Goal: Task Accomplishment & Management: Complete application form

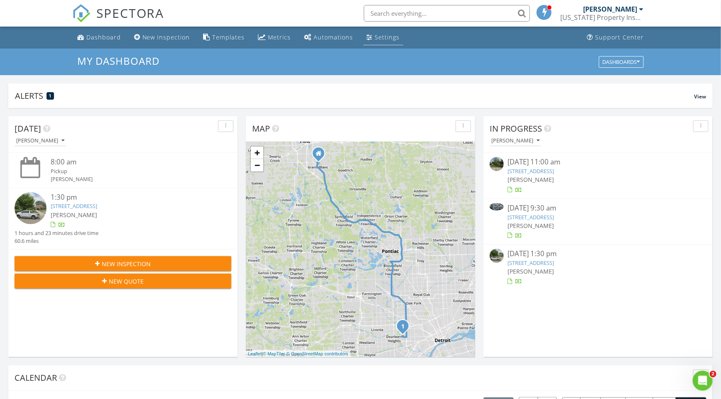
click at [388, 40] on div "Settings" at bounding box center [387, 37] width 25 height 8
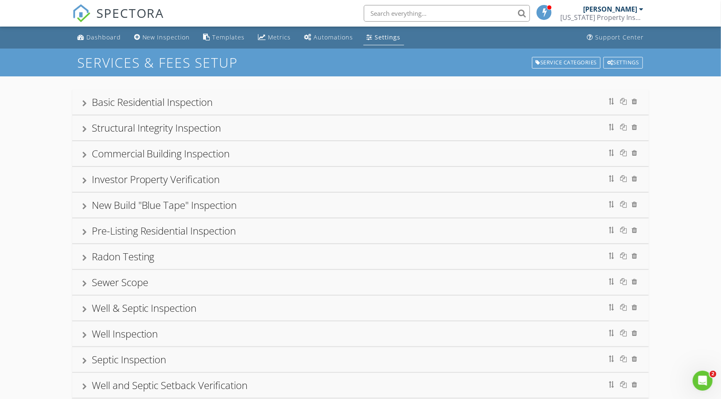
click at [83, 179] on div at bounding box center [84, 180] width 5 height 7
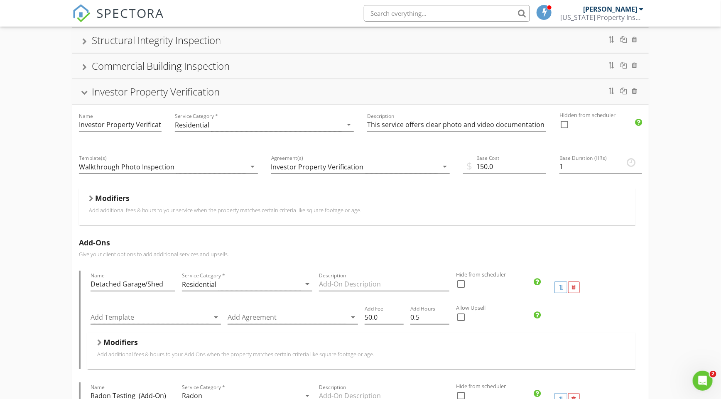
scroll to position [89, 0]
click at [84, 87] on div "Investor Property Verification" at bounding box center [360, 90] width 557 height 15
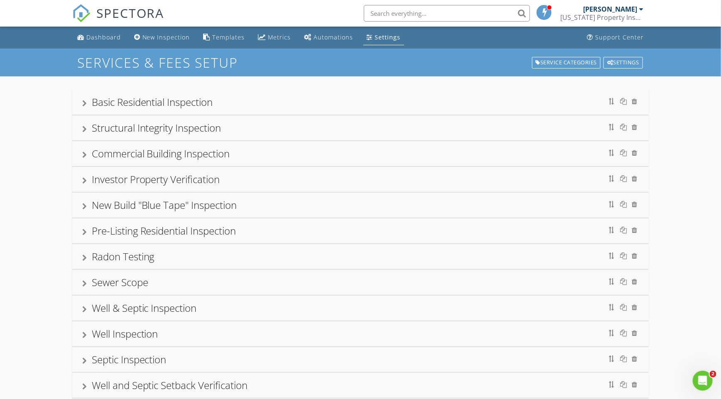
scroll to position [0, 0]
click at [82, 99] on div "Basic Residential Inspection" at bounding box center [360, 102] width 557 height 15
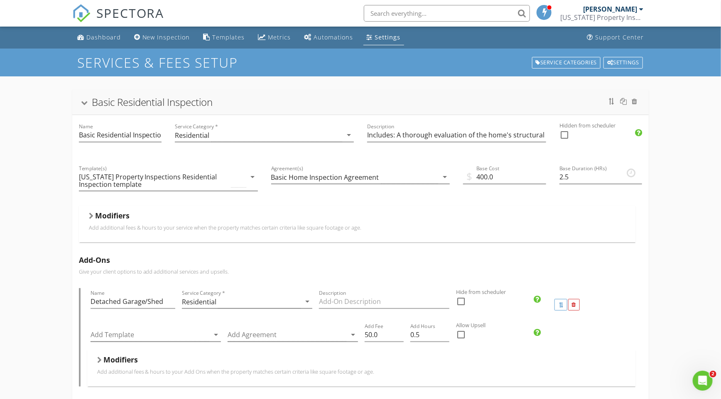
click at [82, 99] on div "Basic Residential Inspection" at bounding box center [360, 102] width 557 height 15
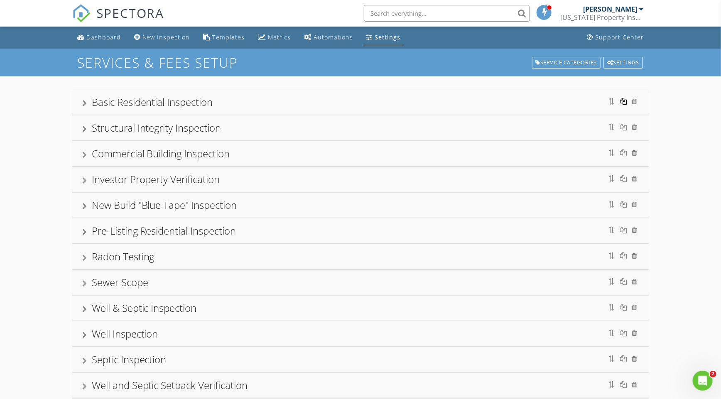
click at [626, 98] on div at bounding box center [623, 101] width 7 height 7
click at [150, 204] on div "Basic Residential Inspection Copy" at bounding box center [165, 205] width 146 height 14
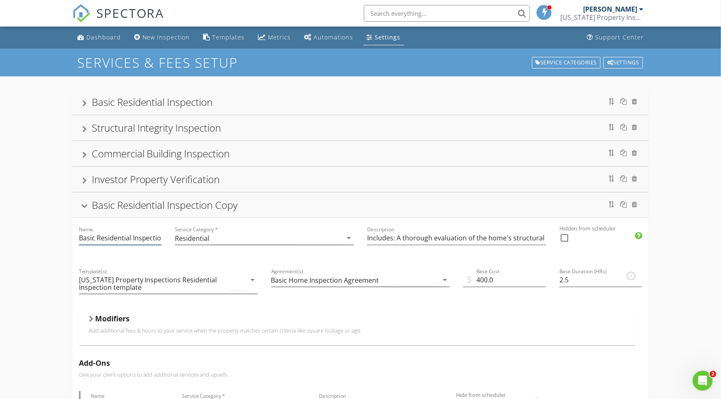
click at [118, 235] on input "Basic Residential Inspection Copy" at bounding box center [120, 238] width 83 height 14
click at [91, 240] on input "Investor" at bounding box center [120, 238] width 83 height 14
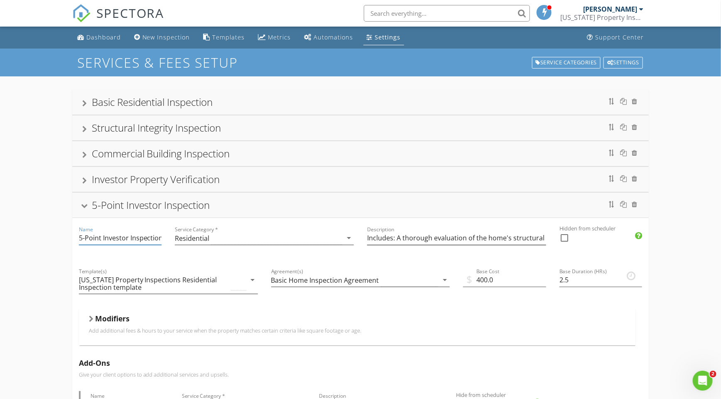
type input "5-Point Investor Inspection"
click at [388, 238] on input "Includes: A thorough evaluation of the home's structural components, systems, a…" at bounding box center [456, 238] width 179 height 14
drag, startPoint x: 397, startPoint y: 236, endPoint x: 655, endPoint y: 240, distance: 257.9
paste input "Description"
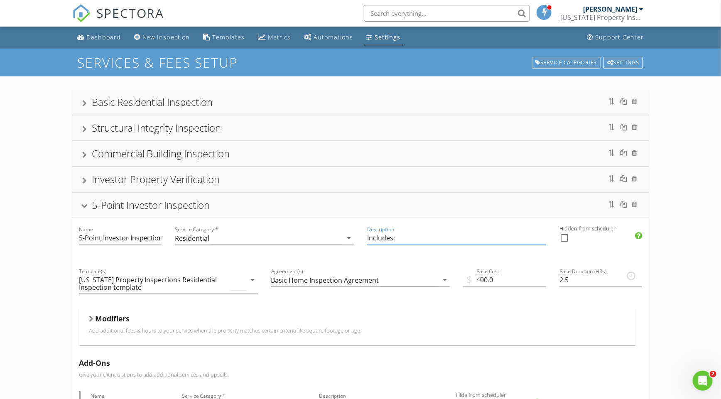
paste input "A 5-point home inspection is a focused assessment of a home's five most critica…"
drag, startPoint x: 480, startPoint y: 238, endPoint x: 515, endPoint y: 238, distance: 35.7
click at [515, 238] on input "Includes: A 5-point home inspection is a focused assessment of a home's five mo…" at bounding box center [456, 238] width 179 height 14
drag, startPoint x: 397, startPoint y: 237, endPoint x: 509, endPoint y: 233, distance: 112.2
click at [509, 233] on input "Includes: A 5-point home inspection includes assessment of a home's five most c…" at bounding box center [456, 238] width 179 height 14
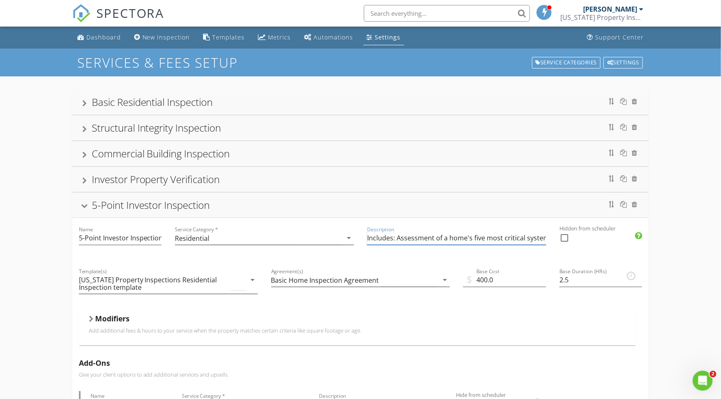
click at [445, 237] on input "Includes: Assessment of a home's five most critical systems: the roof, electric…" at bounding box center [456, 238] width 179 height 14
type input "Includes: Assessment of the home's five most critical systems: the roof, electr…"
click at [481, 280] on input "400.0" at bounding box center [504, 280] width 83 height 14
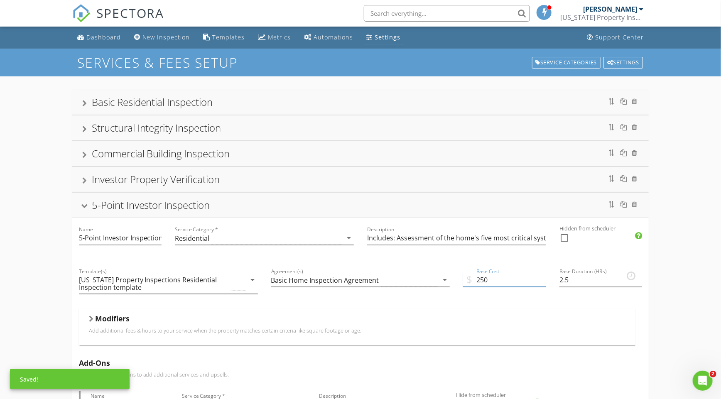
type input "250"
click at [561, 278] on input "2.5" at bounding box center [600, 280] width 83 height 14
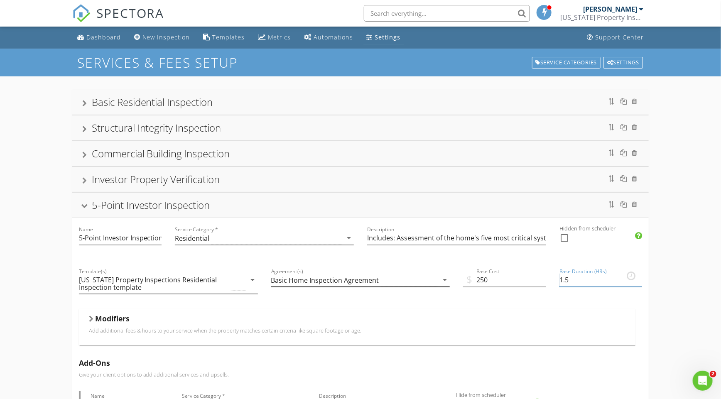
type input "1.5"
click at [309, 279] on div "Basic Home Inspection Agreement" at bounding box center [325, 280] width 108 height 7
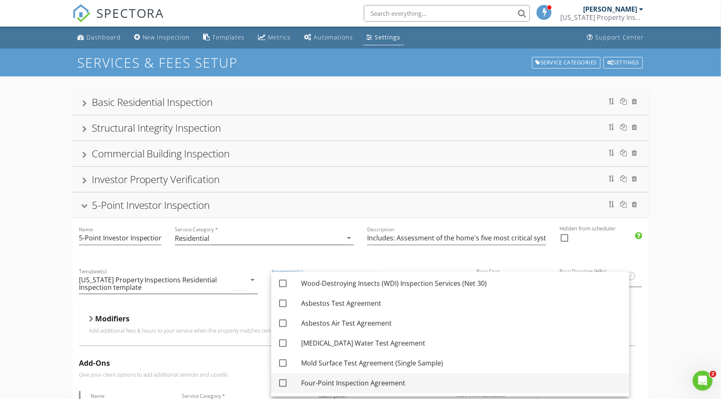
scroll to position [918, 0]
click at [283, 381] on div at bounding box center [283, 384] width 14 height 14
checkbox input "true"
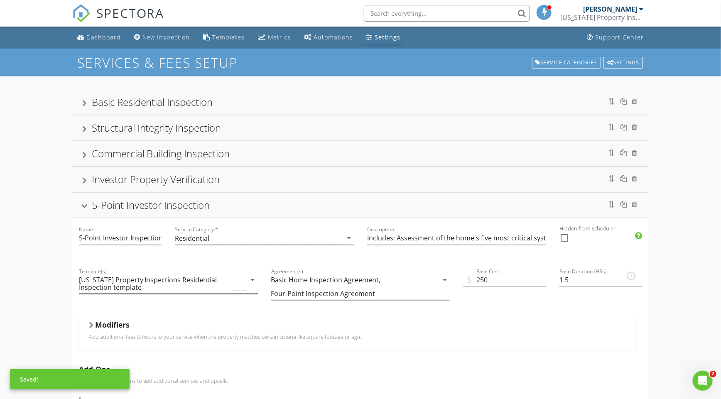
click at [132, 281] on div "[US_STATE] Property Inspections Residential Inspection template" at bounding box center [154, 283] width 151 height 15
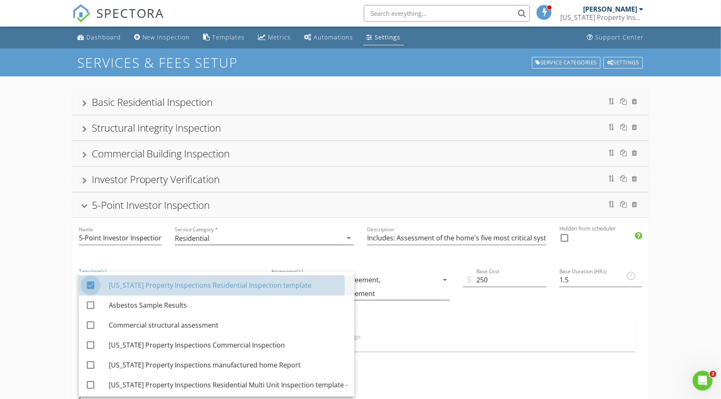
click at [91, 286] on div at bounding box center [90, 285] width 14 height 14
checkbox input "false"
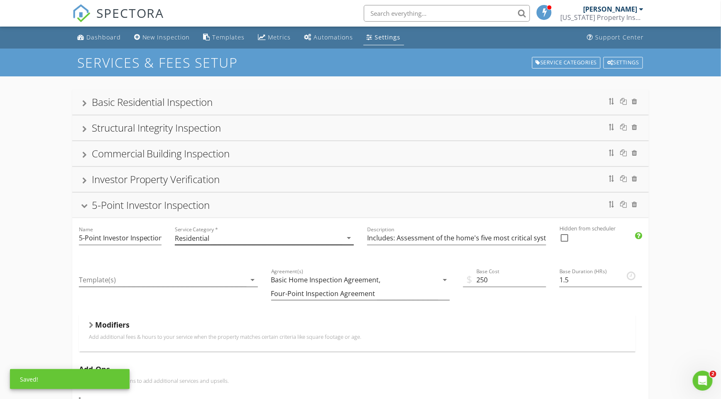
click at [196, 238] on div "Residential" at bounding box center [192, 238] width 34 height 7
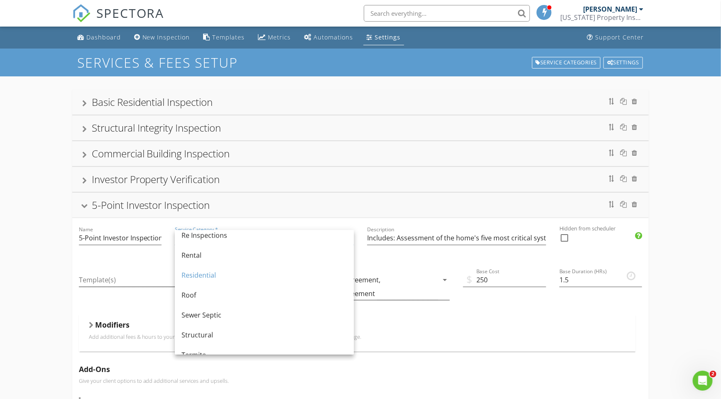
scroll to position [387, 0]
click at [202, 276] on div "Residential" at bounding box center [264, 275] width 166 height 10
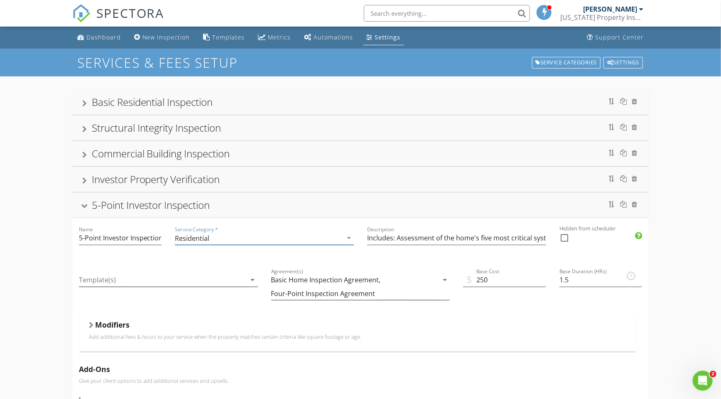
click at [94, 240] on input "5-Point Investor Inspection" at bounding box center [120, 238] width 83 height 14
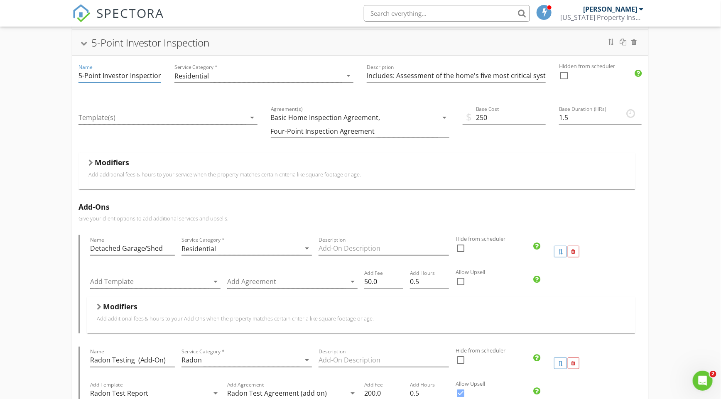
scroll to position [163, 0]
click at [367, 113] on div "Basic Home Inspection Agreement," at bounding box center [326, 116] width 110 height 7
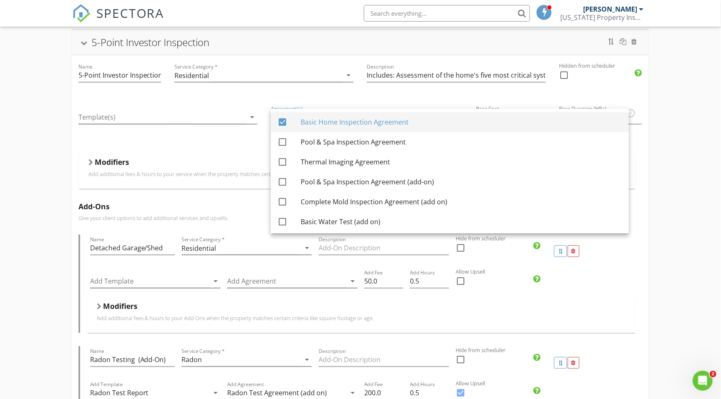
scroll to position [0, 0]
click at [276, 120] on div at bounding box center [282, 122] width 14 height 14
checkbox input "false"
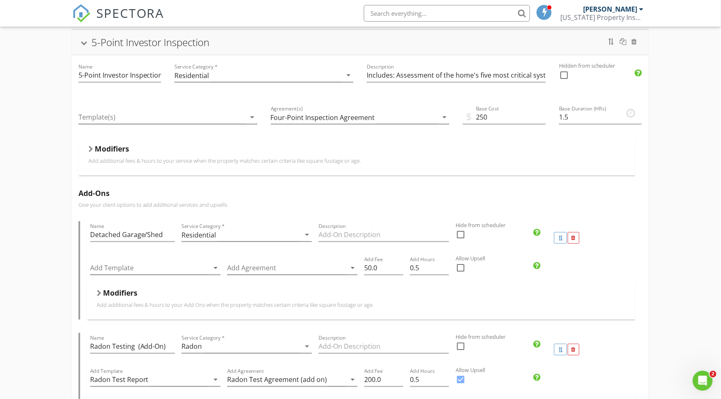
click at [462, 231] on div at bounding box center [461, 235] width 14 height 14
checkbox input "true"
click at [566, 71] on div at bounding box center [564, 75] width 14 height 14
checkbox input "true"
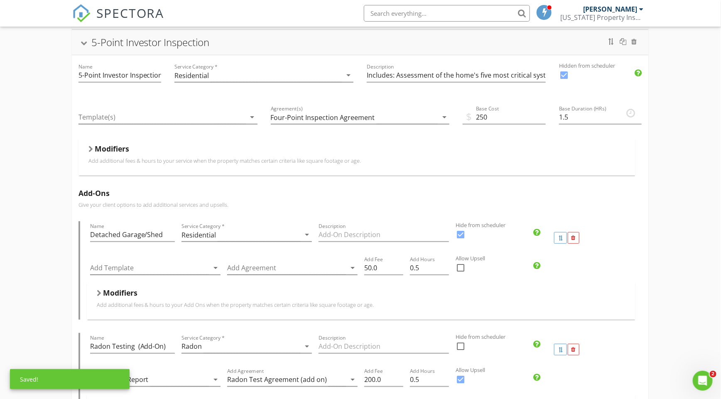
click at [463, 231] on div at bounding box center [461, 235] width 14 height 14
checkbox input "false"
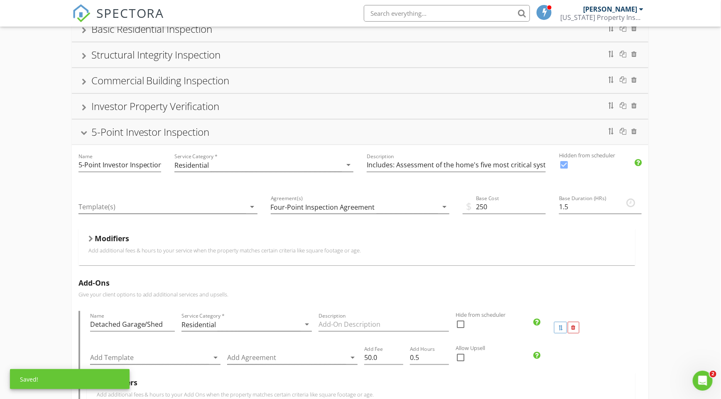
scroll to position [71, 0]
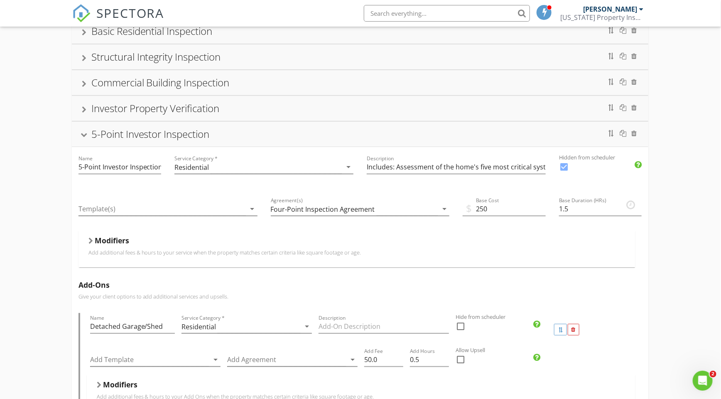
click at [85, 133] on div at bounding box center [84, 135] width 7 height 5
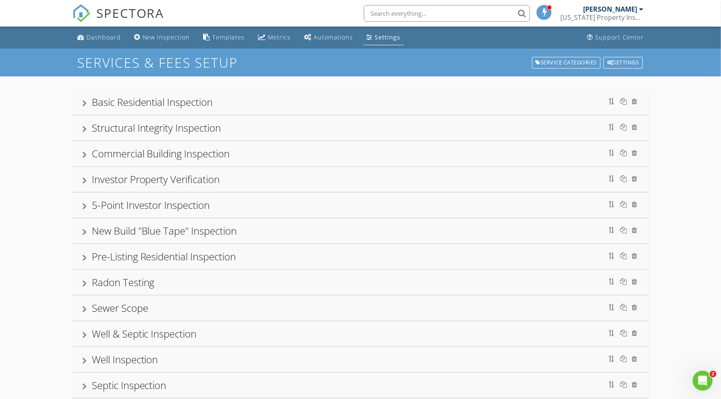
scroll to position [0, 0]
click at [375, 37] on div "Settings" at bounding box center [388, 37] width 26 height 8
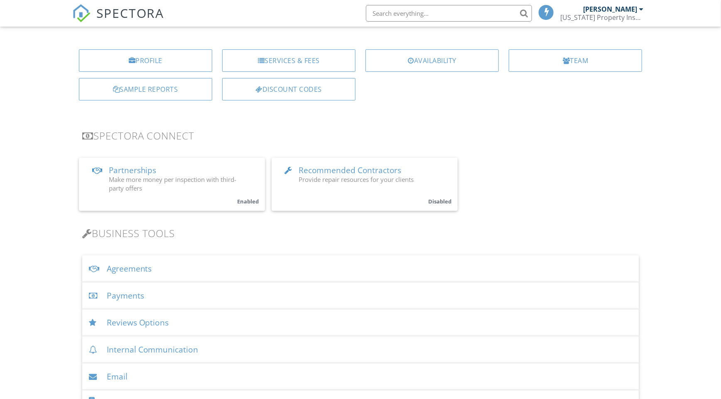
click at [181, 258] on div "Agreements" at bounding box center [360, 268] width 557 height 27
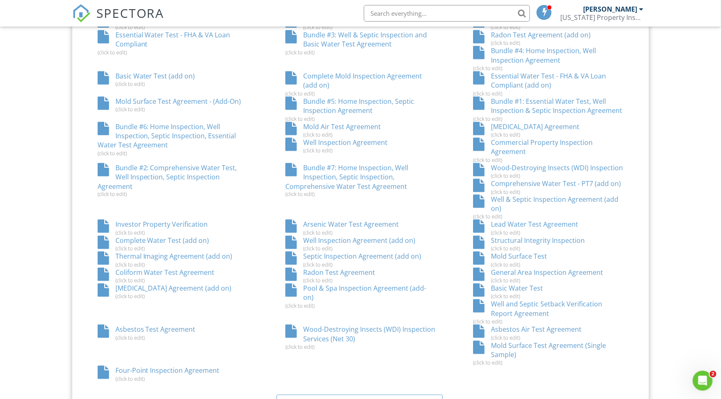
scroll to position [571, 0]
click at [267, 367] on div "Four-Point Inspection Agreement (click to edit)" at bounding box center [173, 375] width 188 height 16
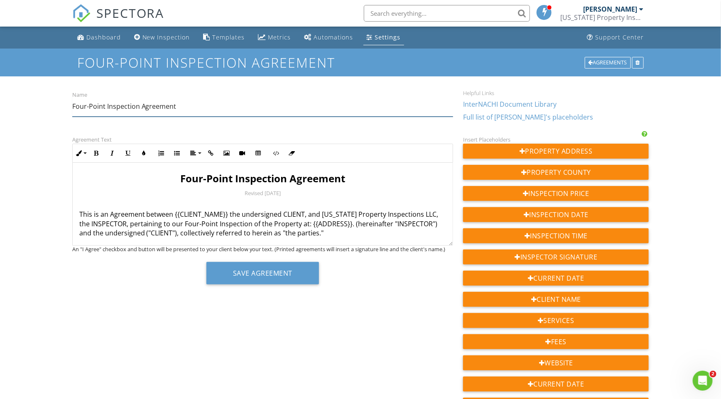
drag, startPoint x: 72, startPoint y: 106, endPoint x: 225, endPoint y: 108, distance: 152.4
click at [225, 108] on input "Four-Point Inspection Agreement" at bounding box center [262, 106] width 381 height 20
paste input "5-Point Investor Inspection"
type input "5-Point Investor Inspection Agreement"
click at [188, 176] on strong "Four-Point Inspection Agreement" at bounding box center [262, 179] width 165 height 14
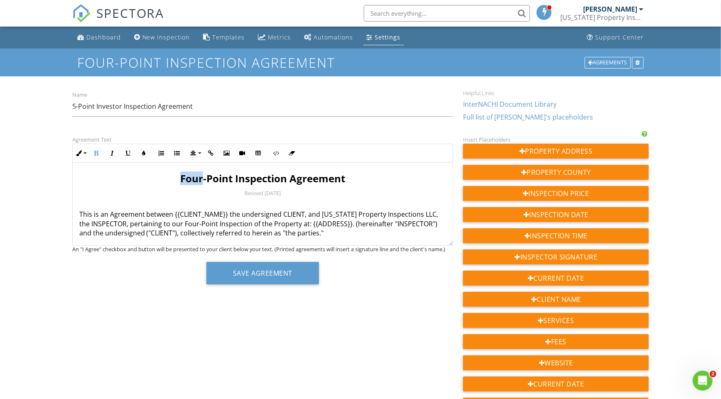
click at [188, 176] on strong "Four-Point Inspection Agreement" at bounding box center [262, 179] width 165 height 14
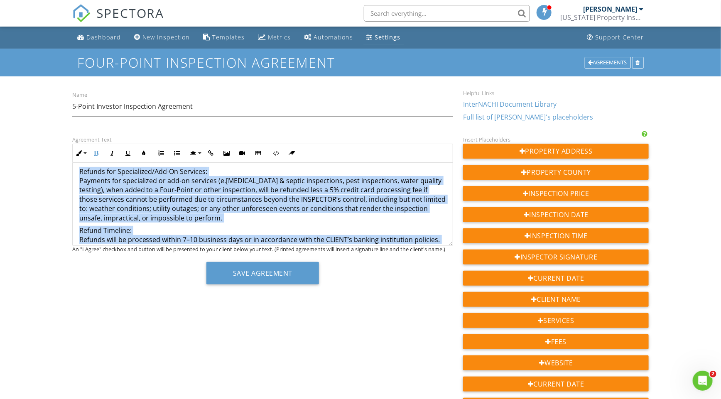
drag, startPoint x: 451, startPoint y: 243, endPoint x: 452, endPoint y: 326, distance: 83.1
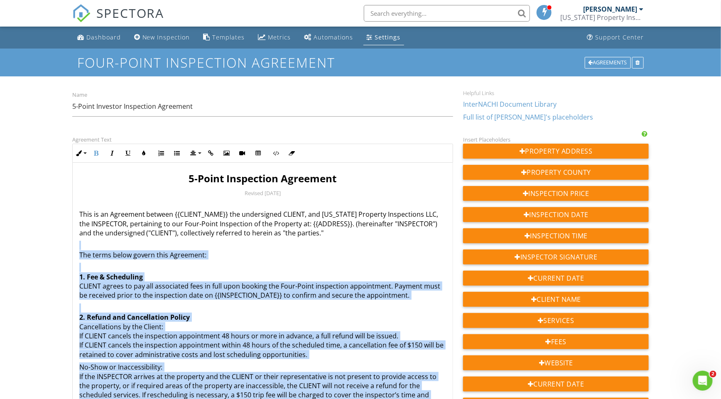
scroll to position [0, 0]
click at [309, 244] on p "The terms below govern this Agreement:" at bounding box center [262, 250] width 367 height 19
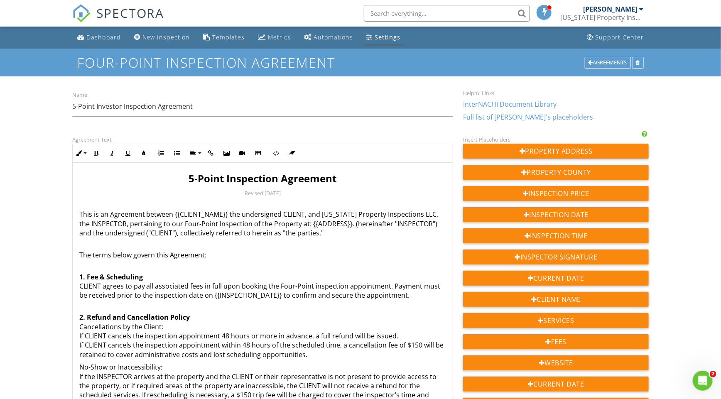
click at [287, 285] on p "1. Fee & Scheduling CLIENT agrees to pay all associated fees in full upon booki…" at bounding box center [262, 281] width 367 height 37
click at [178, 221] on p "This is an Agreement between {{CLIENT_NAME}} the undersigned CLIENT, and Michig…" at bounding box center [262, 219] width 367 height 37
click at [195, 222] on p "This is an Agreement between {{CLIENT_NAME}} the undersigned CLIENT, and Michig…" at bounding box center [262, 219] width 367 height 37
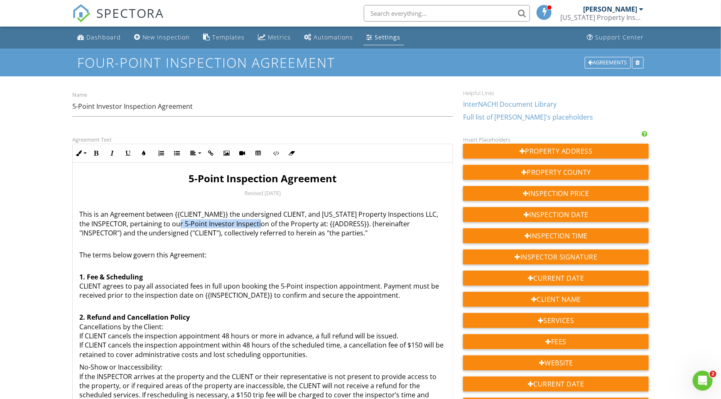
drag, startPoint x: 172, startPoint y: 223, endPoint x: 254, endPoint y: 219, distance: 82.3
click at [254, 219] on p "This is an Agreement between {{CLIENT_NAME}} the undersigned CLIENT, and Michig…" at bounding box center [262, 219] width 367 height 37
copy p "5-Point Investor Inspection"
drag, startPoint x: 279, startPoint y: 285, endPoint x: 334, endPoint y: 282, distance: 55.3
click at [334, 282] on p "1. Fee & Scheduling CLIENT agrees to pay all associated fees in full upon booki…" at bounding box center [262, 281] width 367 height 37
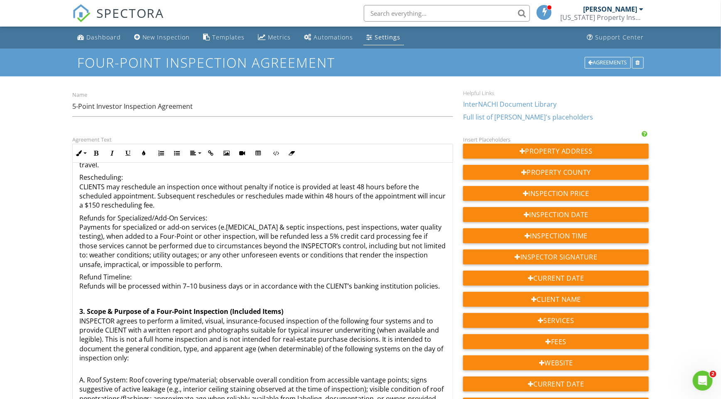
scroll to position [243, 0]
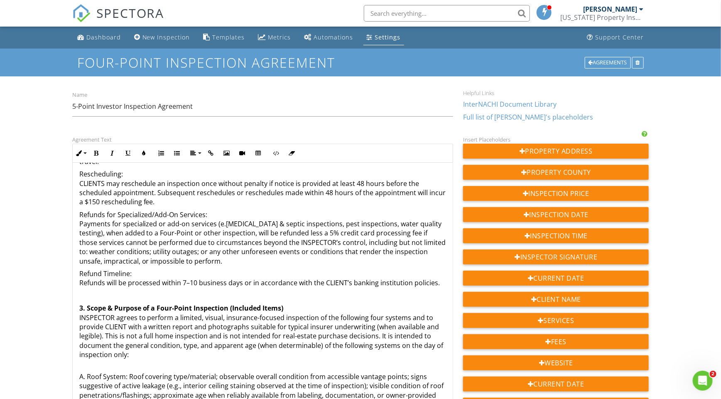
click at [165, 304] on strong "3. Scope & Purpose of a Four-Point Inspection (Included Items)" at bounding box center [181, 308] width 204 height 9
drag, startPoint x: 157, startPoint y: 297, endPoint x: 226, endPoint y: 295, distance: 69.4
click at [226, 304] on strong "3. Scope & Purpose of a Four-Point Inspection (Included Items)" at bounding box center [181, 308] width 204 height 9
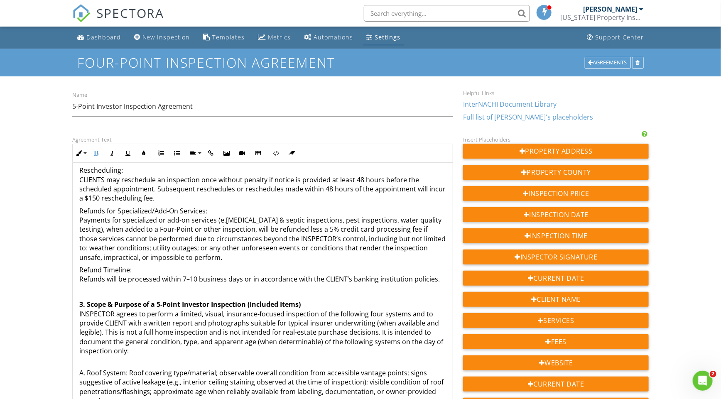
scroll to position [245, 0]
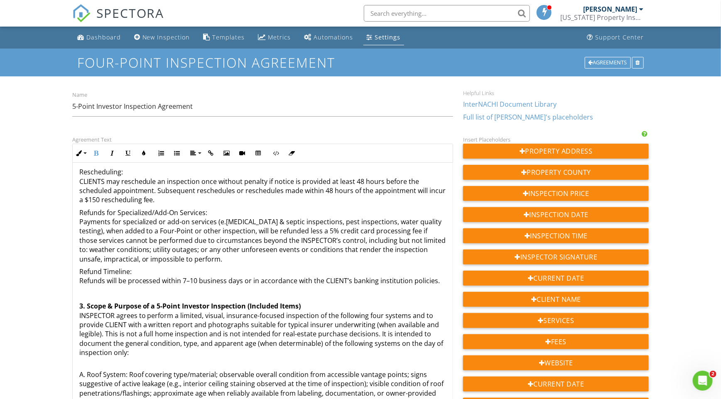
click at [370, 305] on p "3. Scope & Purpose of a 5-Point Investor Inspection (Included Items) INSPECTOR …" at bounding box center [262, 330] width 367 height 56
click at [389, 305] on p "3. Scope & Purpose of a 5-Point Investor Inspection (Included Items) INSPECTOR …" at bounding box center [262, 330] width 367 height 56
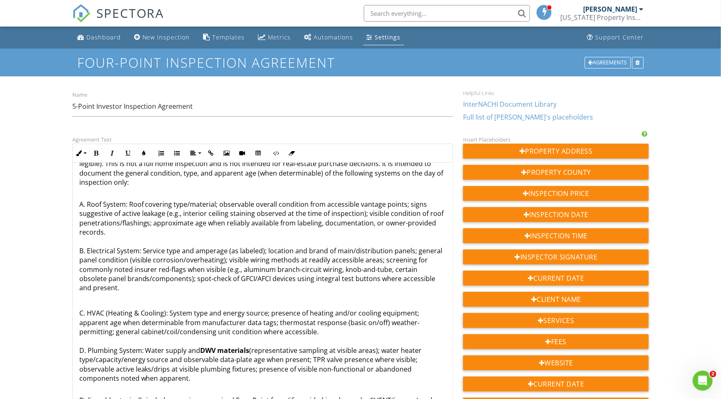
scroll to position [416, 0]
click at [202, 349] on p "C. HVAC (Heating & Cooling): System type and energy source; presence of heating…" at bounding box center [262, 345] width 367 height 74
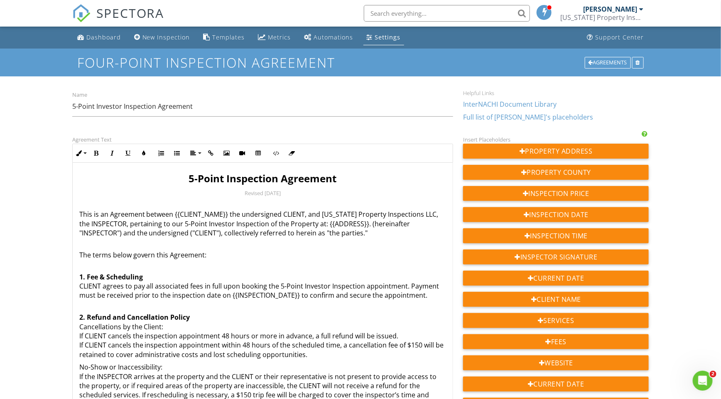
scroll to position [0, 0]
drag, startPoint x: 279, startPoint y: 284, endPoint x: 363, endPoint y: 283, distance: 84.7
click at [363, 283] on p "1. Fee & Scheduling CLIENT agrees to pay all associated fees in full upon booki…" at bounding box center [262, 281] width 367 height 37
copy p "5-Point Investor Inspection"
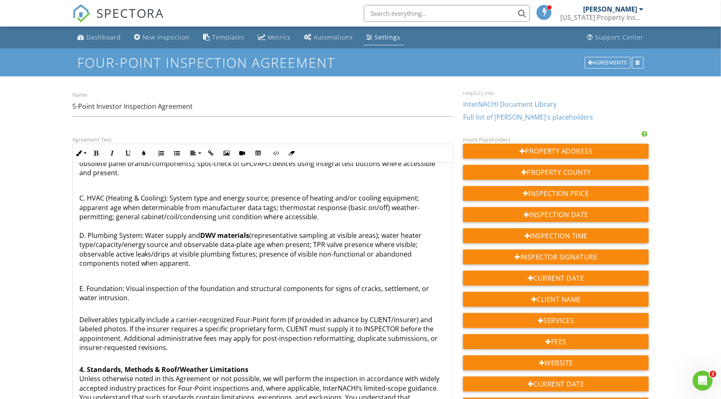
scroll to position [532, 0]
drag, startPoint x: 234, startPoint y: 290, endPoint x: 266, endPoint y: 286, distance: 32.6
click at [266, 305] on p "Deliverables typically include a carrier-recognized Four-Point form (if provide…" at bounding box center [262, 328] width 367 height 47
click at [238, 305] on p "Deliverables typically include a carrier-recognized Four-Point form (if provide…" at bounding box center [262, 328] width 367 height 47
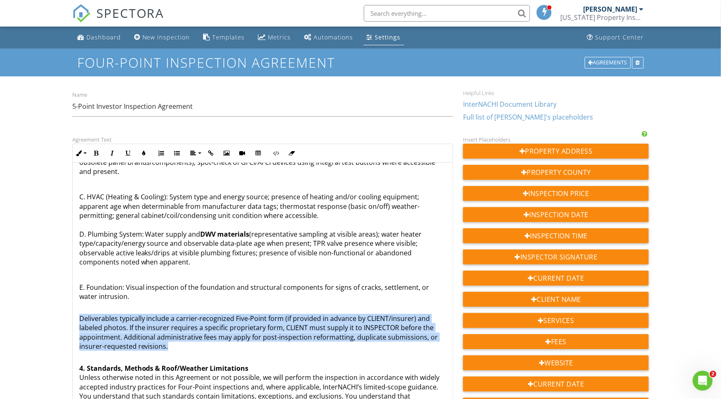
drag, startPoint x: 79, startPoint y: 287, endPoint x: 175, endPoint y: 315, distance: 99.6
click at [175, 315] on p "Deliverables typically include a carrier-recognized Five ​ ​ -Point form (if pr…" at bounding box center [262, 328] width 367 height 47
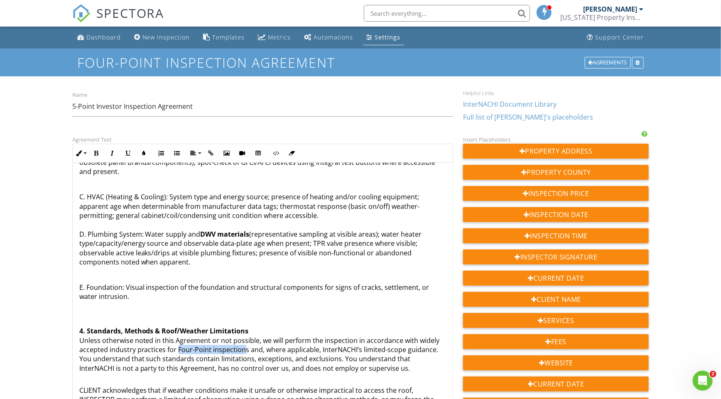
drag, startPoint x: 177, startPoint y: 321, endPoint x: 243, endPoint y: 318, distance: 65.7
click at [243, 318] on p "4. Standards, Methods & Roof/Weather Limitations Unless otherwise noted in this…" at bounding box center [262, 345] width 367 height 56
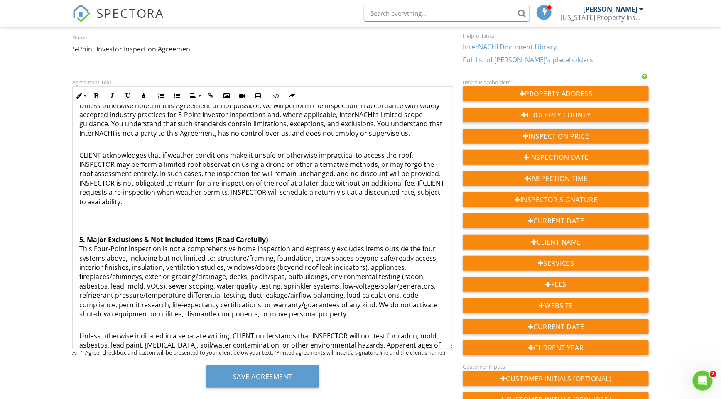
scroll to position [723, 0]
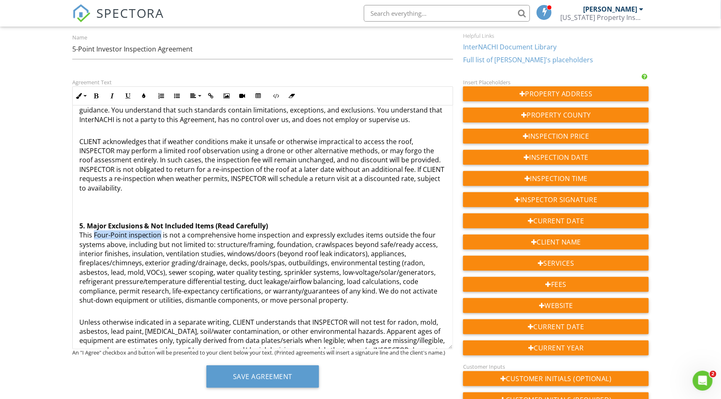
drag, startPoint x: 93, startPoint y: 204, endPoint x: 159, endPoint y: 206, distance: 65.3
click at [159, 221] on p "5. Major Exclusions & Not Included Items (Read Carefully) This Four-Point inspe…" at bounding box center [262, 263] width 367 height 84
click at [83, 221] on p "5. Major Exclusions & Not Included Items (Read Carefully) This 5-Point Investor…" at bounding box center [262, 263] width 367 height 84
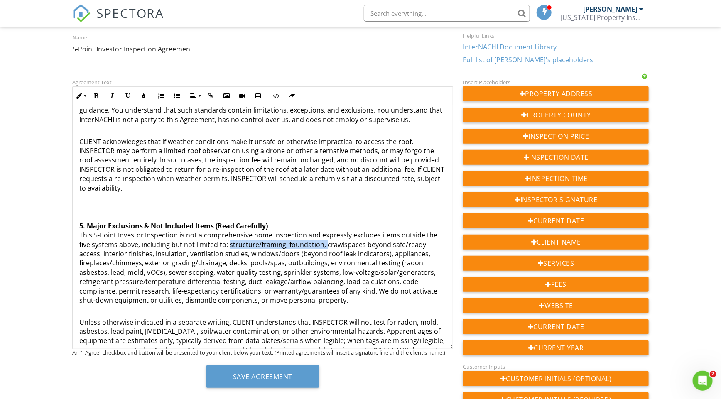
drag, startPoint x: 215, startPoint y: 214, endPoint x: 312, endPoint y: 213, distance: 96.8
click at [312, 221] on p "5. Major Exclusions & Not Included Items (Read Carefully) This 5-Point Investor…" at bounding box center [262, 263] width 367 height 84
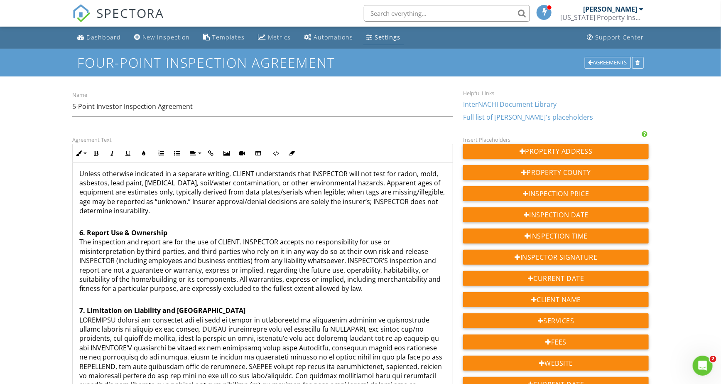
scroll to position [181, 0]
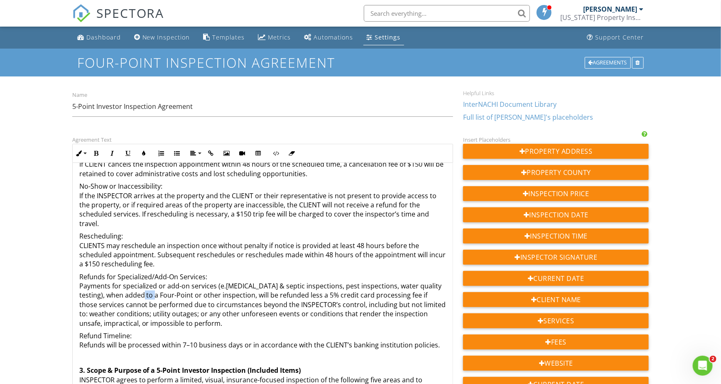
click at [138, 292] on p "Refunds for Specialized/Add-On Services: Payments for specialized or add-on ser…" at bounding box center [262, 300] width 367 height 56
drag, startPoint x: 133, startPoint y: 285, endPoint x: 164, endPoint y: 285, distance: 30.3
click at [164, 285] on p "Refunds for Specialized/Add-On Services: Payments for specialized or add-on ser…" at bounding box center [262, 300] width 367 height 56
click at [138, 284] on p "Refunds for Specialized/Add-On Services: Payments for specialized or add-on ser…" at bounding box center [262, 300] width 367 height 56
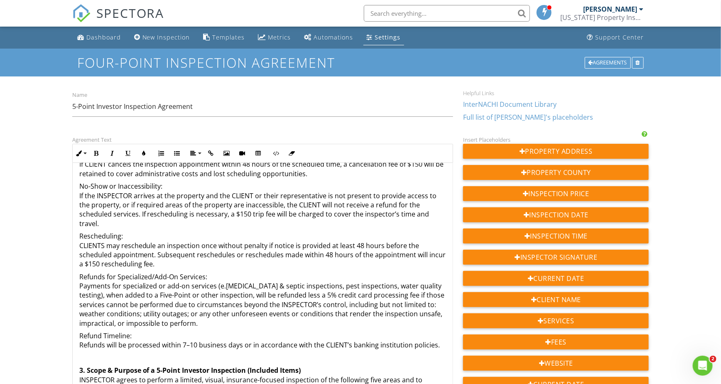
scroll to position [1067, 0]
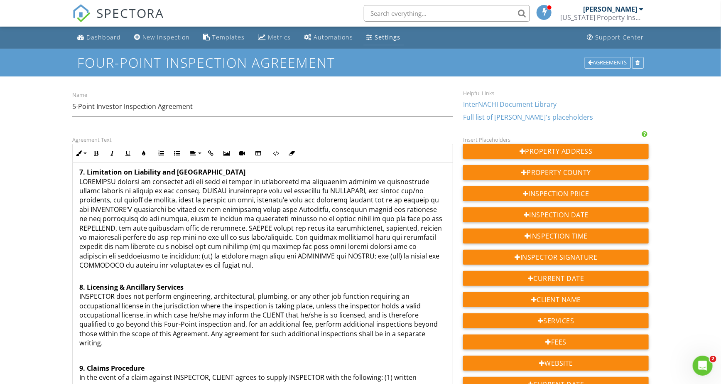
click at [85, 286] on p "8. Licensing & Ancillary Services INSPECTOR does not perform engineering, archi…" at bounding box center [262, 310] width 367 height 74
click at [83, 284] on p "8. Licensing & Ancillary Services INSPECTOR does not perform engineering, archi…" at bounding box center [262, 310] width 367 height 74
drag, startPoint x: 79, startPoint y: 285, endPoint x: 144, endPoint y: 284, distance: 64.8
click at [144, 284] on p "8. Licensing & Ancillary Services INSPECTOR does not perform engineering, archi…" at bounding box center [262, 310] width 367 height 74
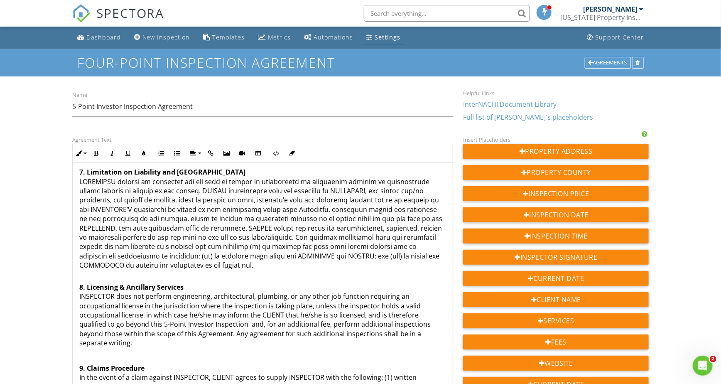
scroll to position [1663, 0]
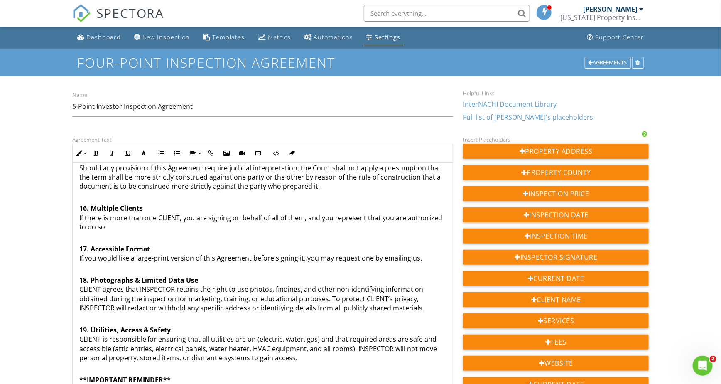
drag, startPoint x: 206, startPoint y: 329, endPoint x: 270, endPoint y: 330, distance: 64.0
drag, startPoint x: 136, startPoint y: 339, endPoint x: 149, endPoint y: 338, distance: 13.3
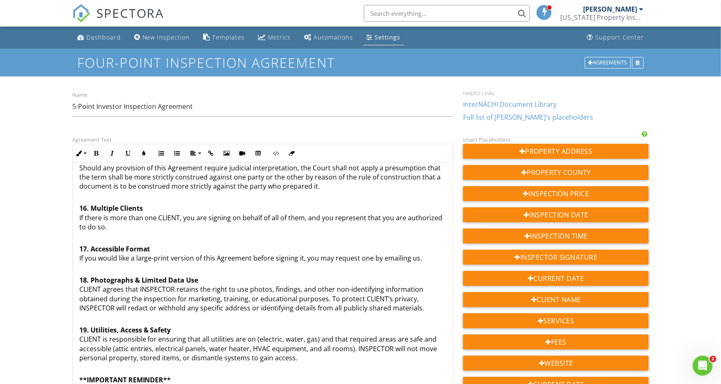
drag, startPoint x: 134, startPoint y: 338, endPoint x: 149, endPoint y: 338, distance: 14.5
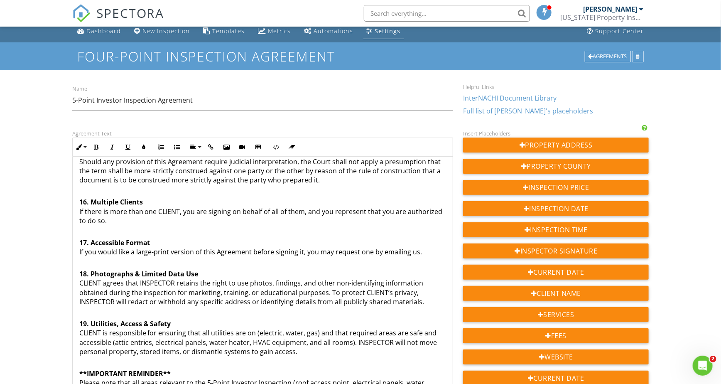
scroll to position [12, 0]
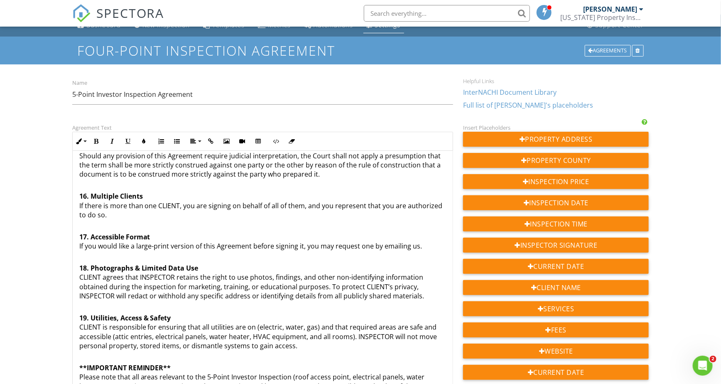
click at [267, 304] on p "19. Utilities, Access & Safety CLIENT is responsible for ensuring that all util…" at bounding box center [262, 327] width 367 height 47
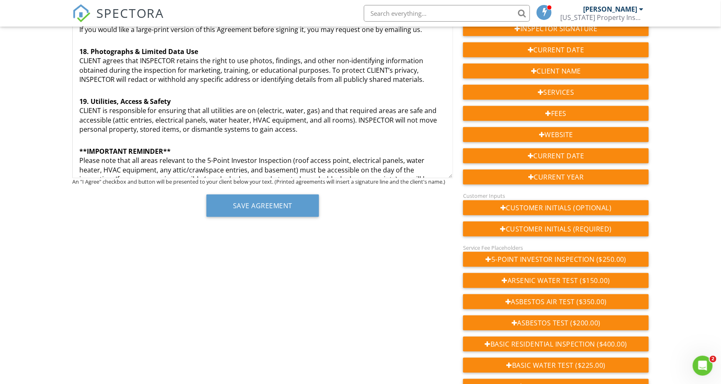
scroll to position [229, 0]
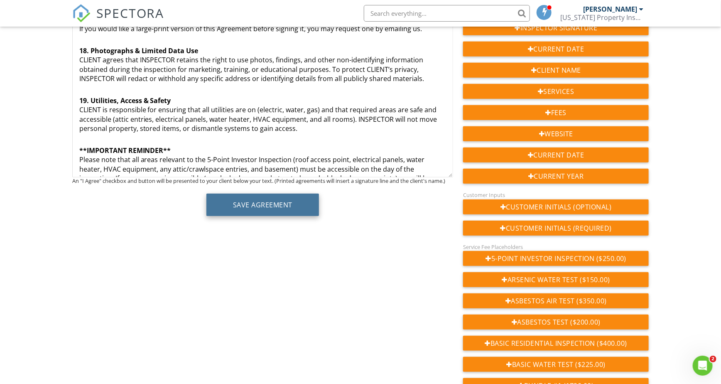
click at [252, 202] on button "Save Agreement" at bounding box center [262, 205] width 113 height 22
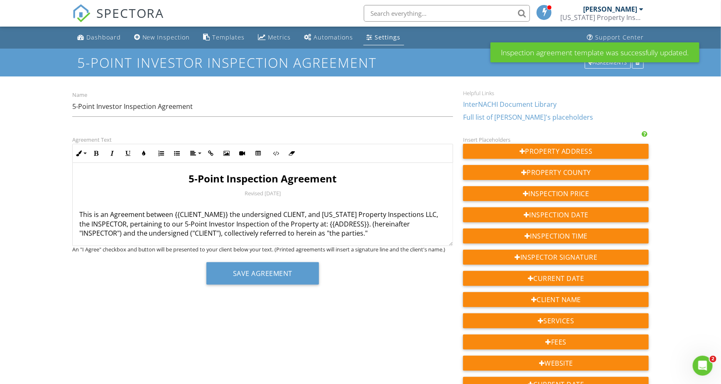
click at [223, 181] on strong "5-Point Inspection Agreement" at bounding box center [263, 179] width 148 height 14
click at [394, 204] on p "This is an Agreement between {{CLIENT_NAME}} the undersigned CLIENT, and [US_ST…" at bounding box center [262, 219] width 367 height 37
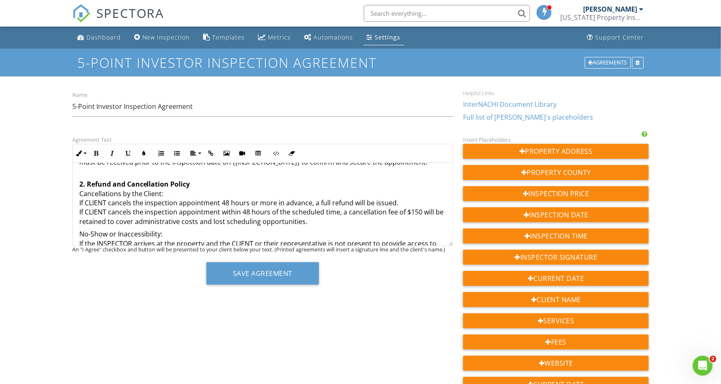
scroll to position [136, 0]
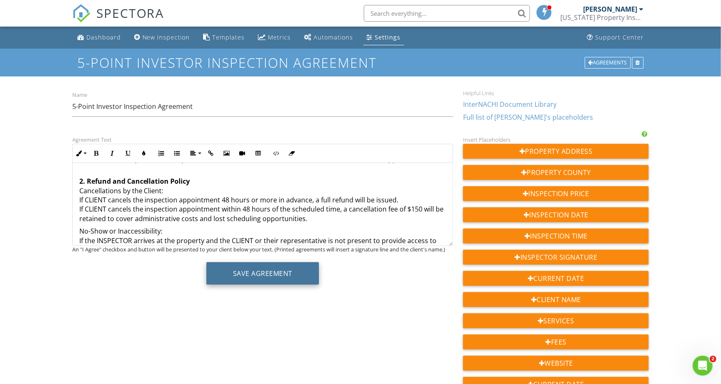
click at [254, 276] on button "Save Agreement" at bounding box center [262, 273] width 113 height 22
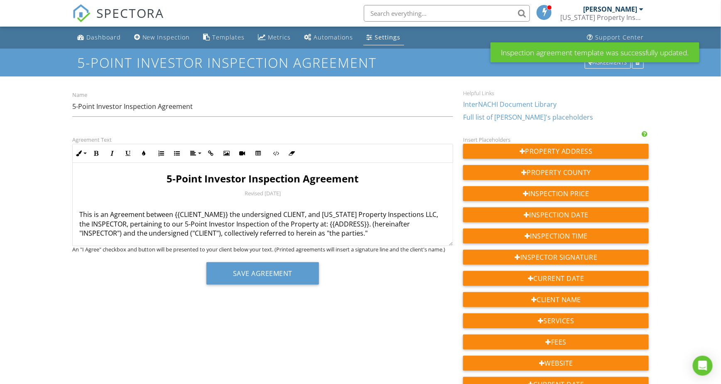
click at [375, 39] on div "Settings" at bounding box center [388, 37] width 26 height 8
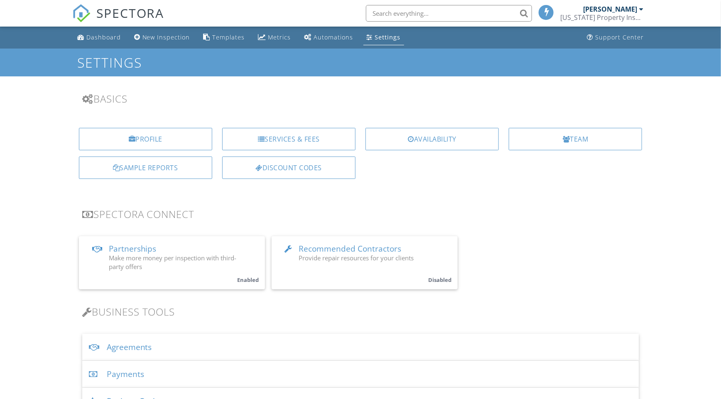
drag, startPoint x: 0, startPoint y: 0, endPoint x: 231, endPoint y: 179, distance: 292.4
click at [274, 141] on div "Services & Fees" at bounding box center [288, 139] width 133 height 22
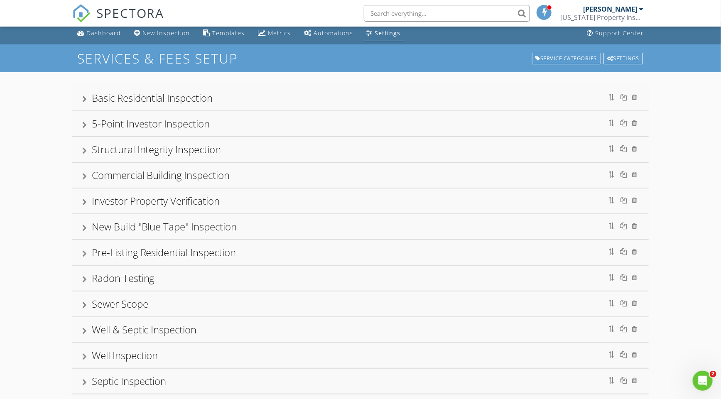
scroll to position [4, 0]
click at [106, 128] on div "5-Point Investor Inspection" at bounding box center [151, 124] width 118 height 14
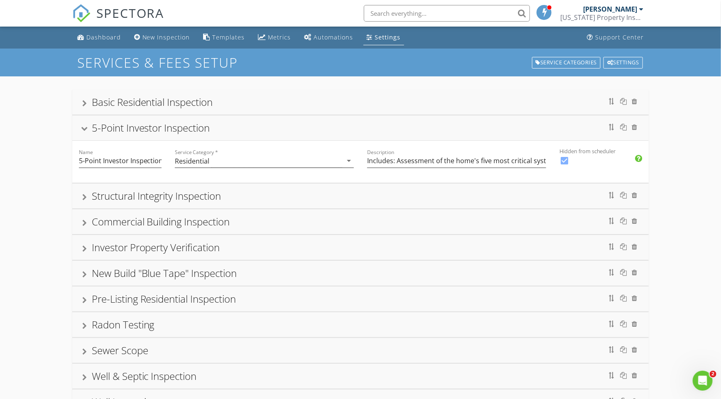
scroll to position [0, 0]
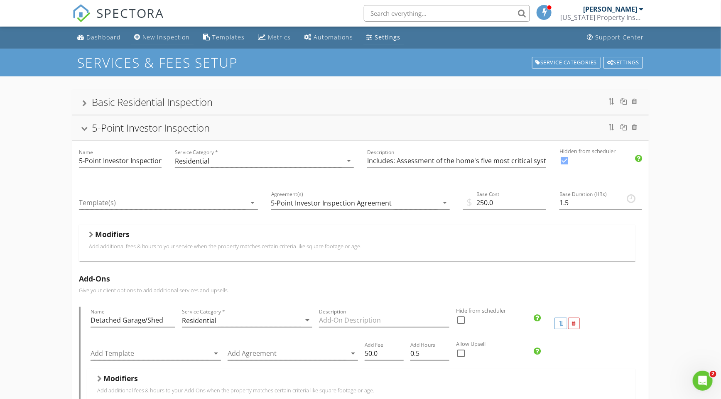
click at [168, 38] on div "New Inspection" at bounding box center [166, 37] width 48 height 8
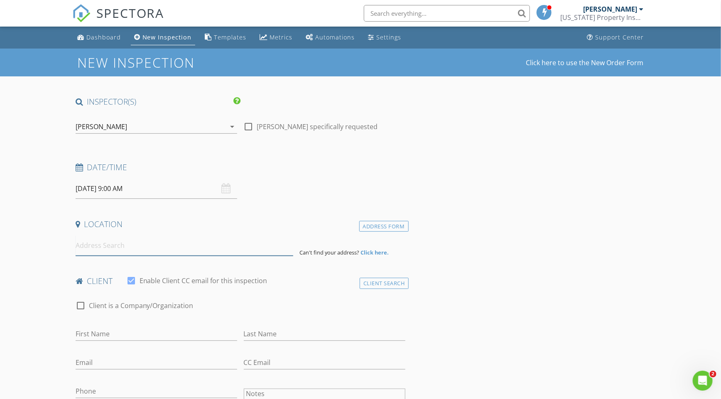
click at [93, 251] on input at bounding box center [185, 245] width 218 height 20
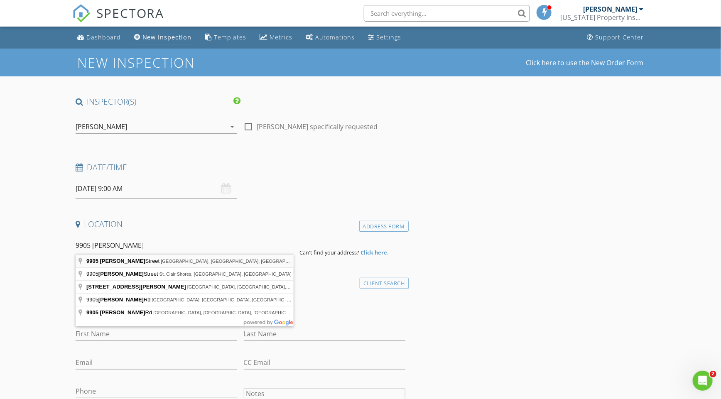
type input "[STREET_ADDRESS][PERSON_NAME]"
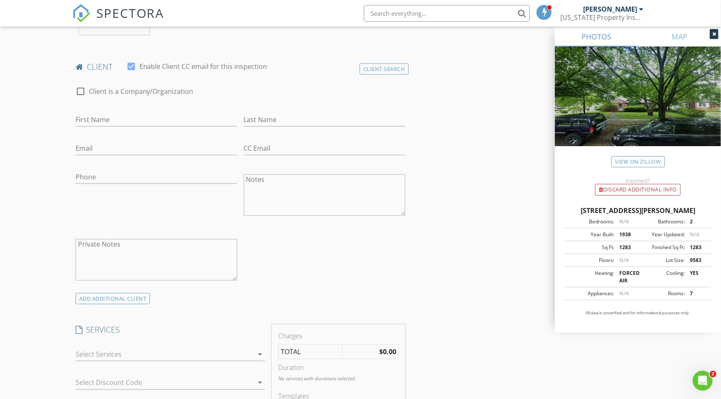
scroll to position [414, 0]
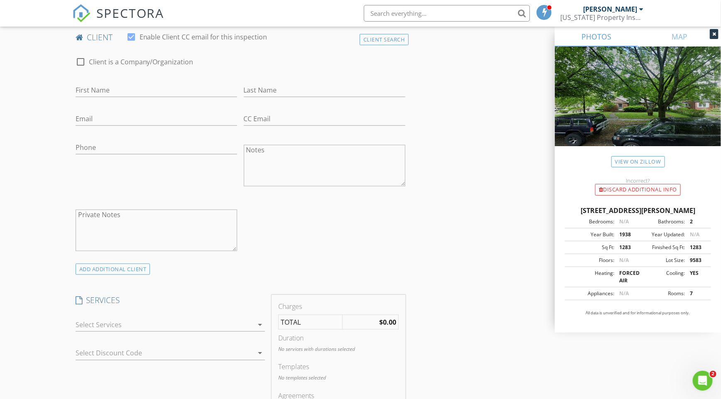
click at [124, 329] on div "arrow_drop_down" at bounding box center [171, 329] width 190 height 22
click at [123, 323] on div at bounding box center [165, 324] width 178 height 13
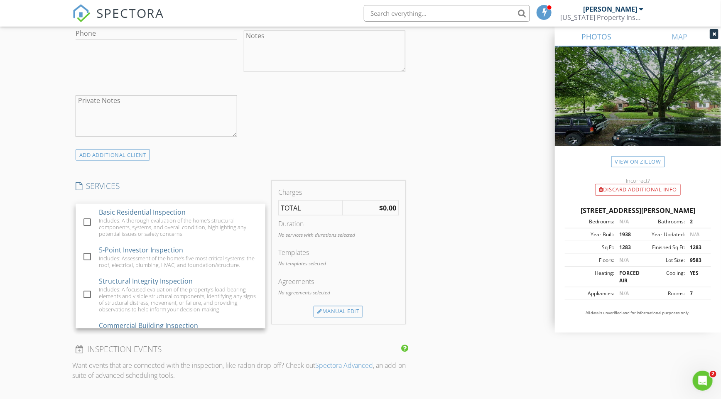
scroll to position [549, 0]
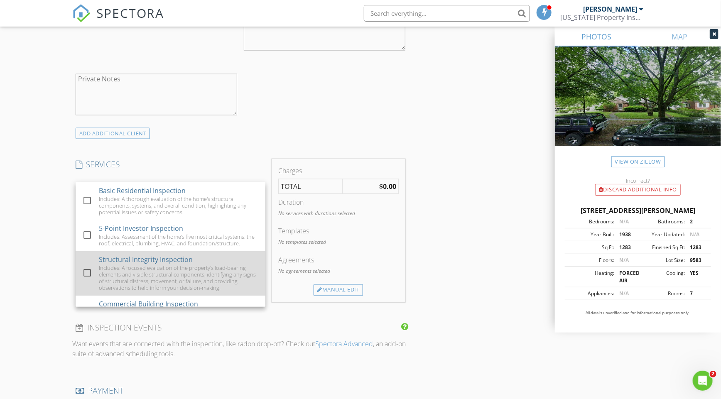
click at [120, 266] on div "Includes: A focused evaluation of the property's load-bearing elements and visi…" at bounding box center [179, 278] width 160 height 27
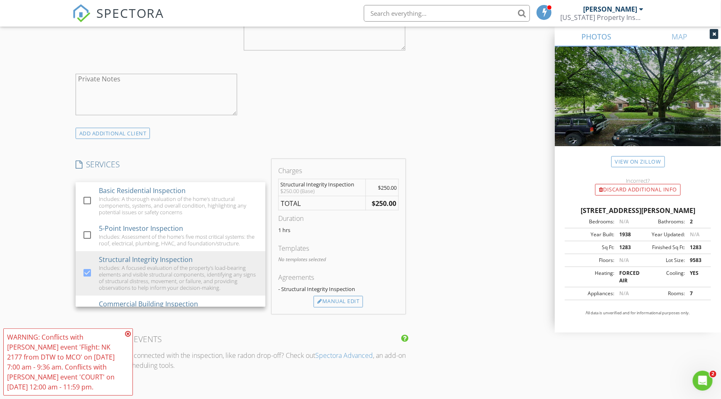
click at [468, 199] on div "INSPECTOR(S) check_box [PERSON_NAME] PRIMARY [PERSON_NAME] arrow_drop_down chec…" at bounding box center [360, 248] width 577 height 1402
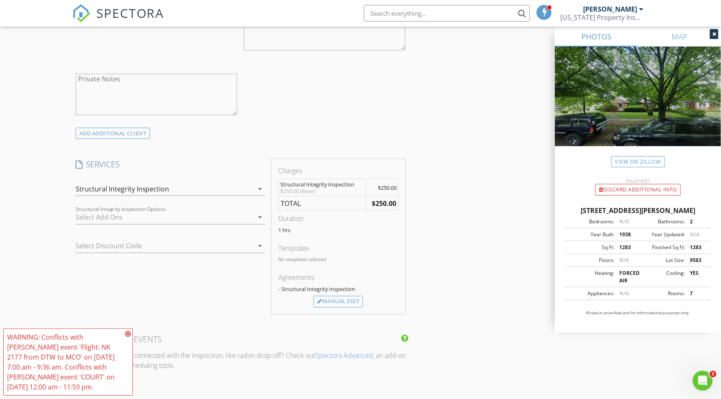
click at [468, 199] on div "INSPECTOR(S) check_box [PERSON_NAME] PRIMARY [PERSON_NAME] arrow_drop_down chec…" at bounding box center [360, 248] width 577 height 1402
click at [488, 194] on div "INSPECTOR(S) check_box [PERSON_NAME] PRIMARY [PERSON_NAME] arrow_drop_down chec…" at bounding box center [360, 248] width 577 height 1402
click at [110, 17] on span "SPECTORA" at bounding box center [130, 12] width 68 height 17
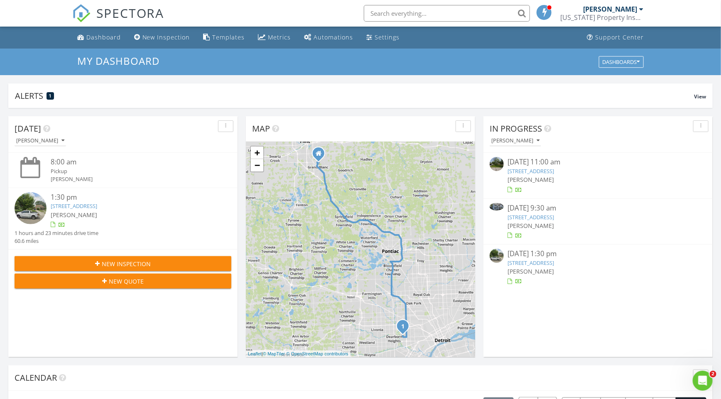
click at [134, 256] on button "New Inspection" at bounding box center [123, 263] width 217 height 15
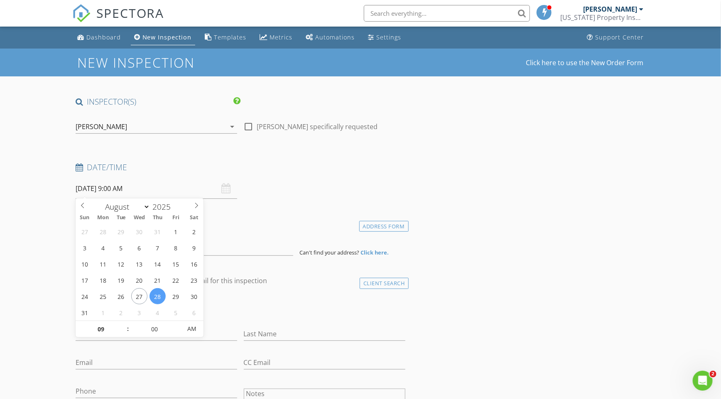
click at [128, 192] on input "[DATE] 9:00 AM" at bounding box center [157, 189] width 162 height 20
type input "[DATE] 9:00 AM"
type input "11"
type input "[DATE] 11:00 AM"
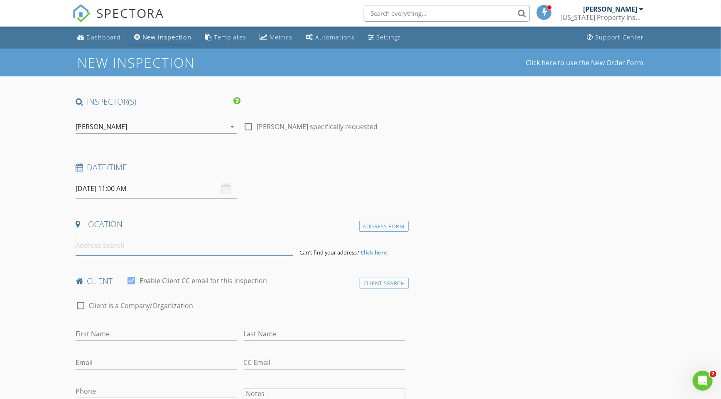
click at [113, 242] on input at bounding box center [185, 245] width 218 height 20
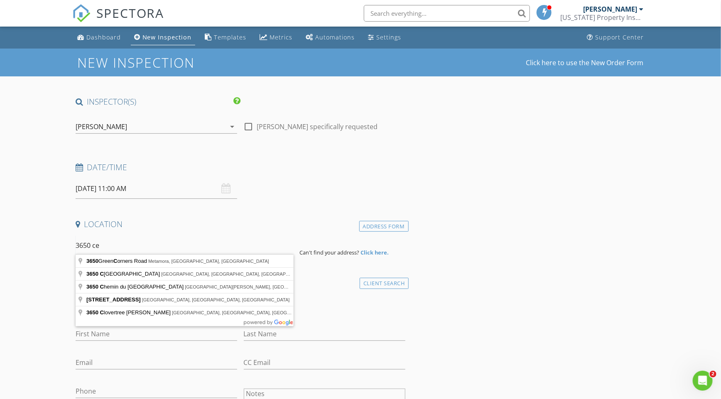
type input "3650 ced"
click at [108, 248] on input "3650 ced" at bounding box center [185, 245] width 218 height 20
type input "18938 Beland Street, Detroit, MI, USA"
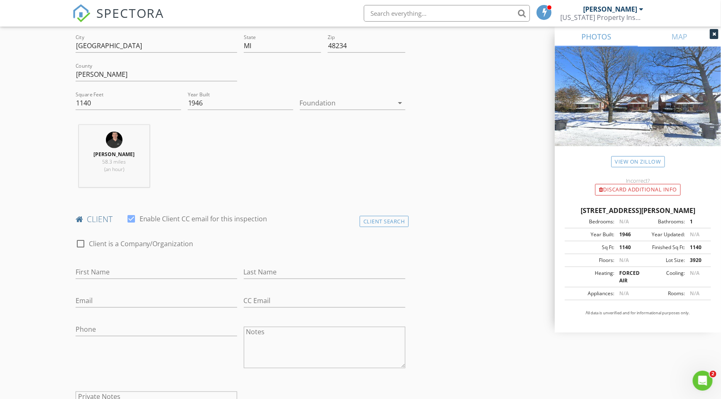
scroll to position [233, 0]
click at [373, 222] on div "Client Search" at bounding box center [384, 219] width 49 height 11
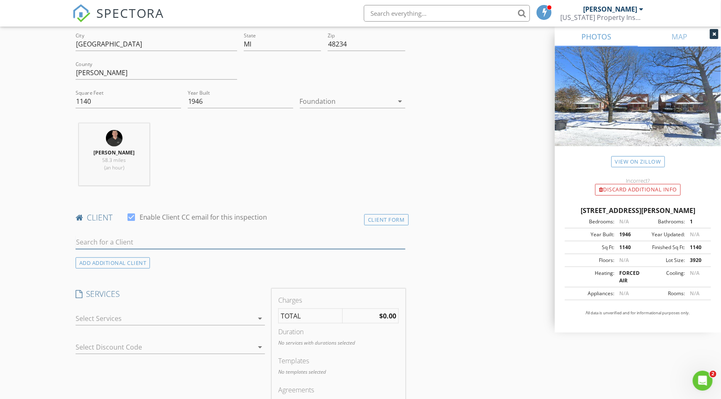
click at [214, 240] on input "text" at bounding box center [241, 242] width 330 height 14
type input "b"
click at [105, 316] on div at bounding box center [165, 318] width 178 height 13
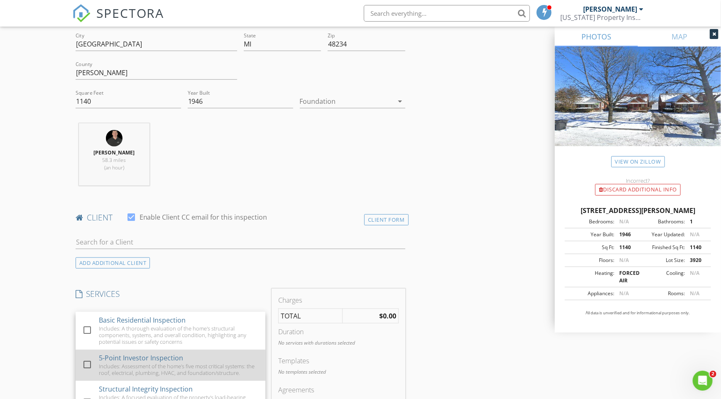
click at [97, 358] on div "check_box_outline_blank 5-Point Investor Inspection Includes: Assessment of the…" at bounding box center [170, 365] width 177 height 31
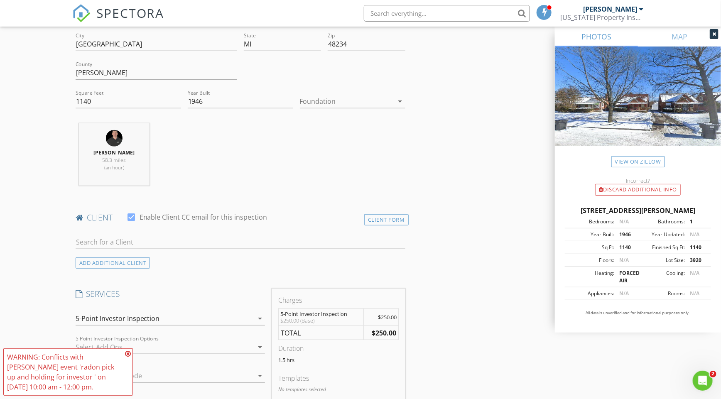
click at [127, 352] on icon at bounding box center [128, 354] width 6 height 7
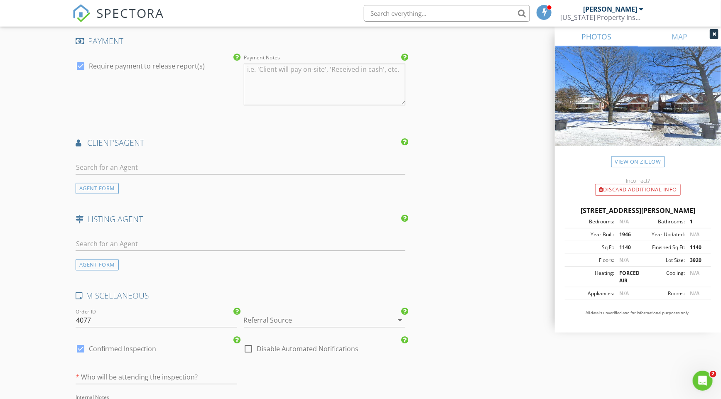
scroll to position [724, 0]
click at [123, 371] on input "text" at bounding box center [157, 378] width 162 height 14
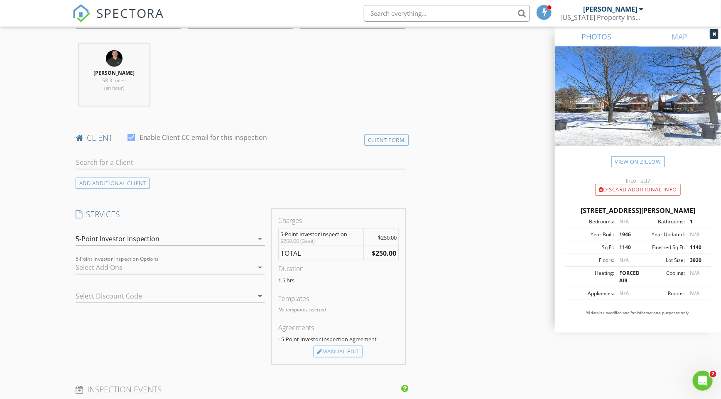
scroll to position [310, 0]
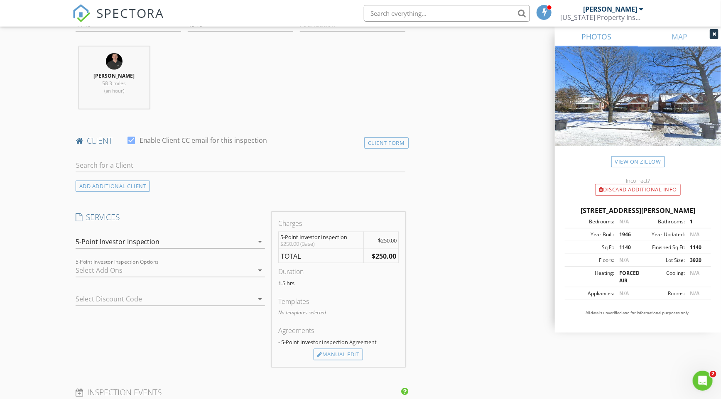
type input "[PERSON_NAME]"
click at [150, 164] on input "text" at bounding box center [241, 166] width 330 height 14
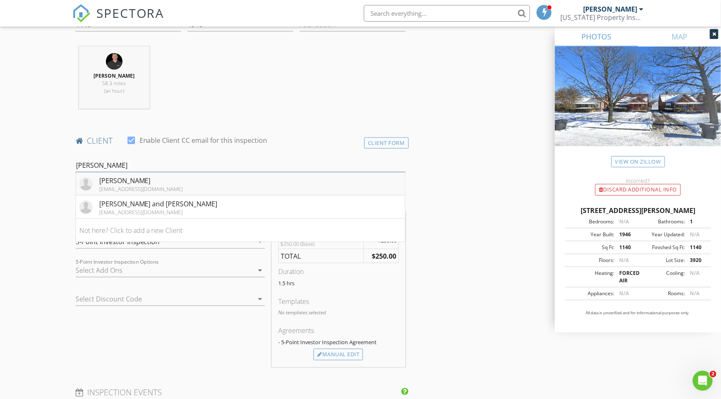
type input "butler"
click at [153, 181] on div "[PERSON_NAME]" at bounding box center [141, 181] width 84 height 10
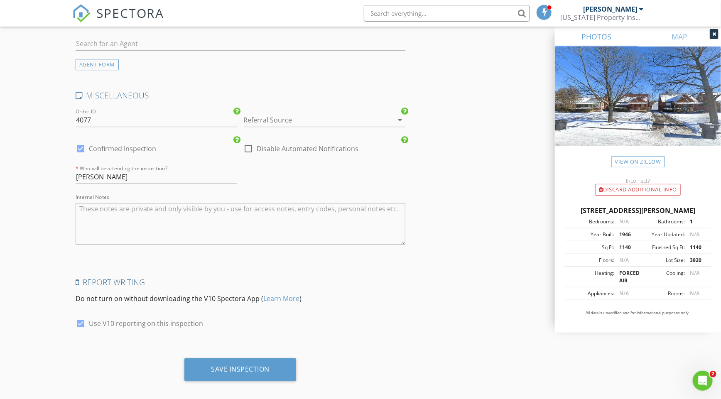
scroll to position [1111, 0]
click at [249, 359] on div "Save Inspection" at bounding box center [240, 370] width 112 height 22
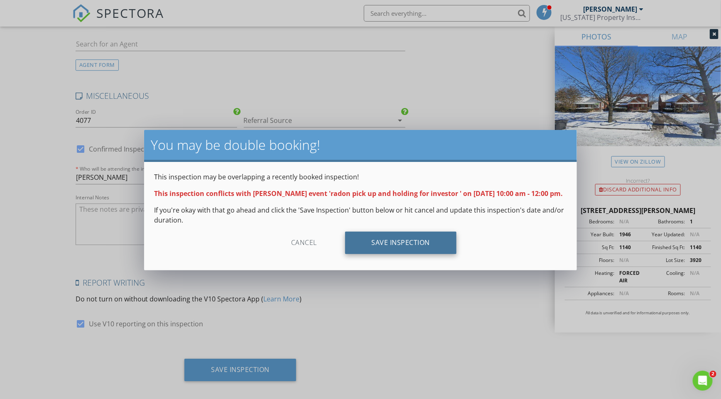
click at [387, 244] on div "Save Inspection" at bounding box center [401, 243] width 112 height 22
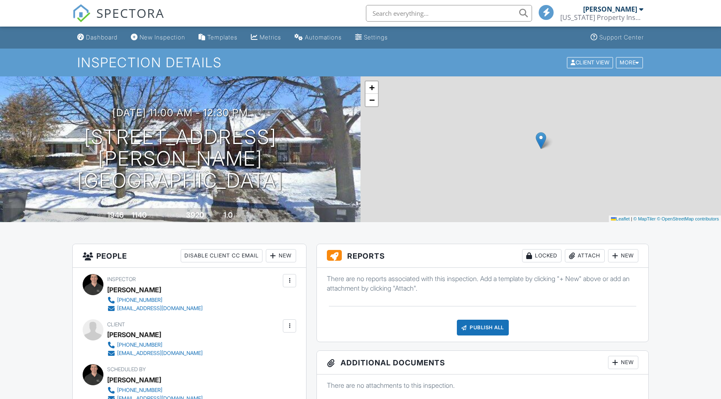
scroll to position [184, 0]
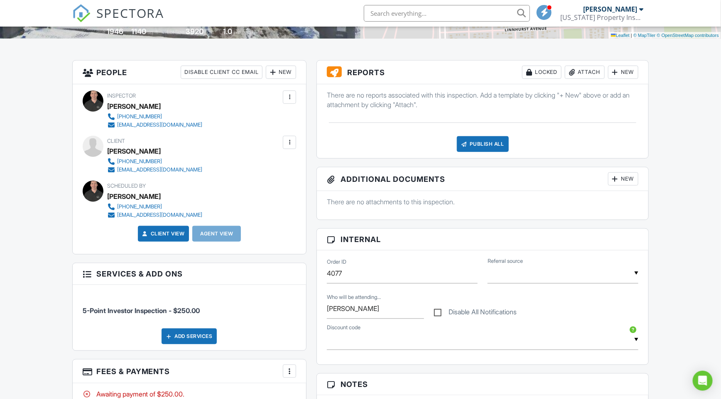
click at [288, 139] on div at bounding box center [289, 142] width 8 height 8
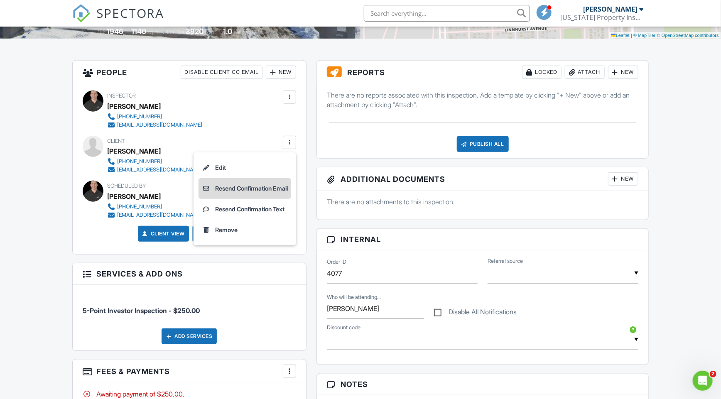
scroll to position [0, 0]
click at [244, 204] on li "Resend Confirmation Text" at bounding box center [245, 209] width 93 height 21
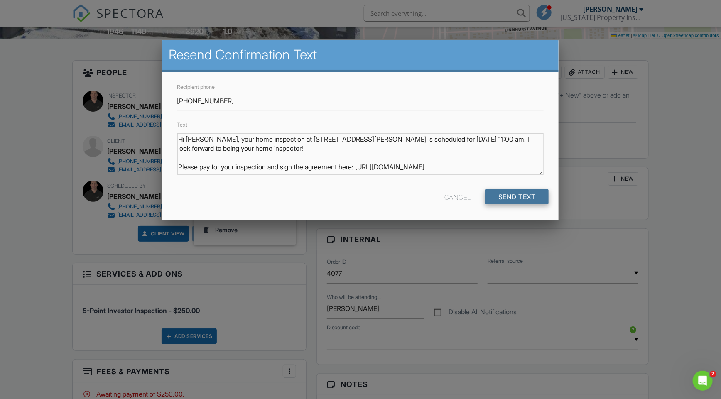
click at [522, 197] on input "Send Text" at bounding box center [517, 196] width 64 height 15
